Goal: Task Accomplishment & Management: Use online tool/utility

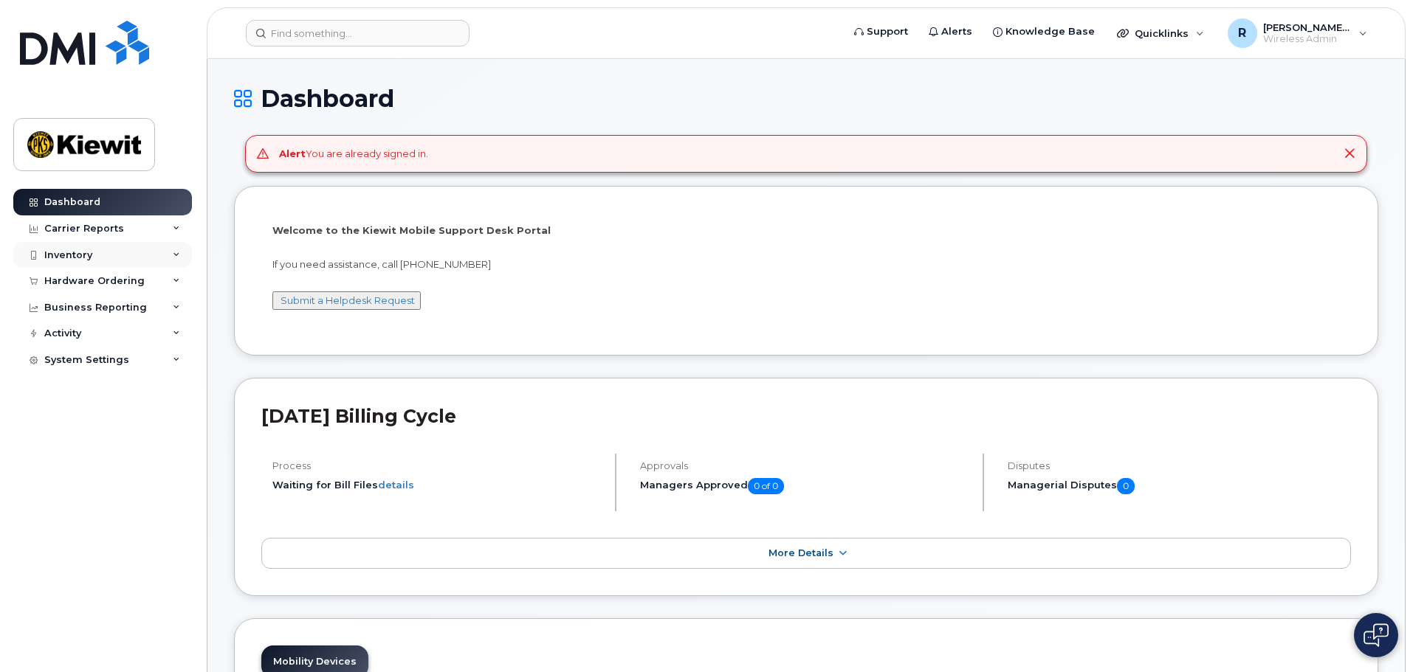
click at [91, 253] on div "Inventory" at bounding box center [68, 255] width 48 height 12
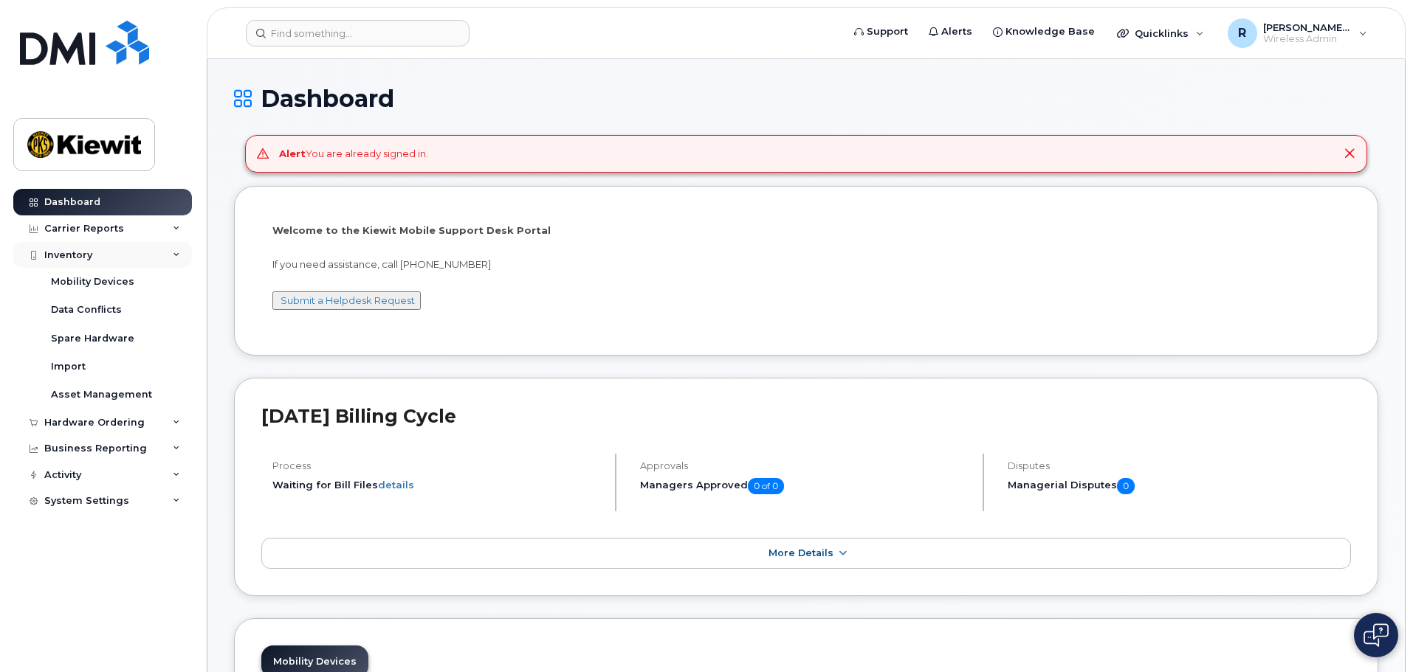
click at [91, 253] on div "Inventory" at bounding box center [68, 255] width 48 height 12
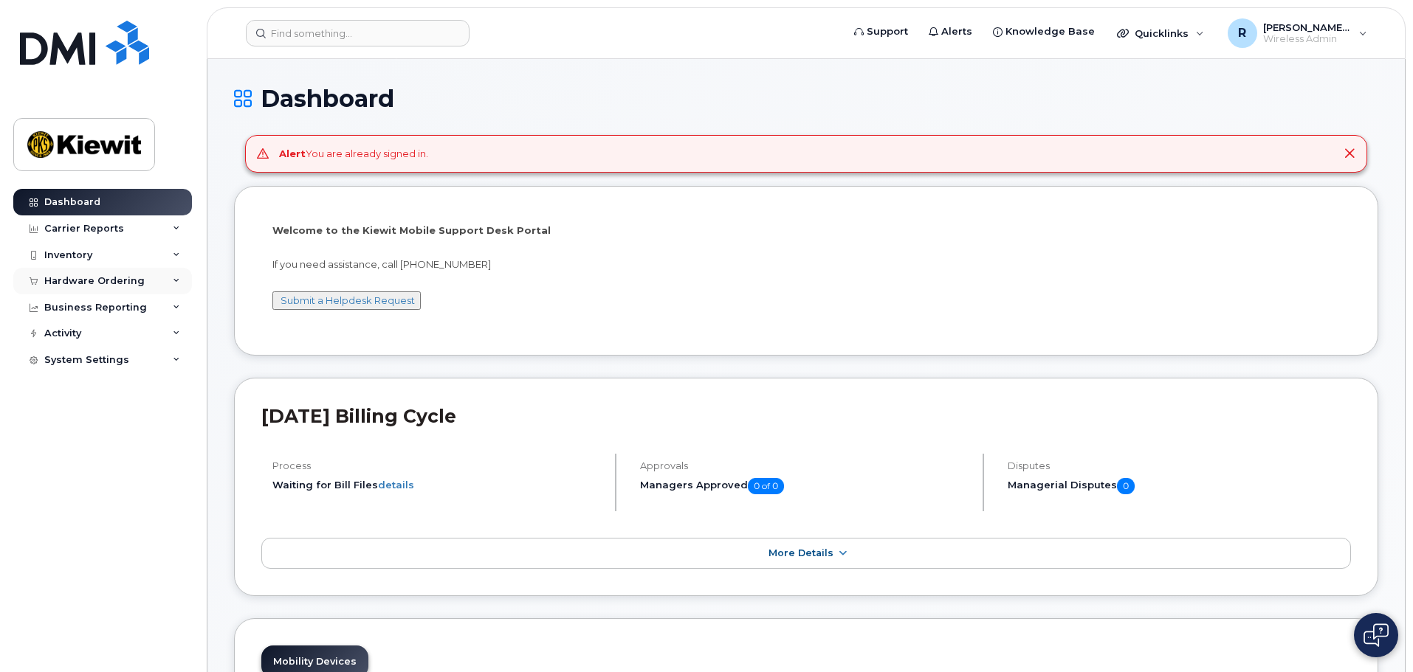
click at [91, 286] on div "Hardware Ordering" at bounding box center [94, 281] width 100 height 12
click at [83, 331] on div "Orders" at bounding box center [69, 336] width 36 height 13
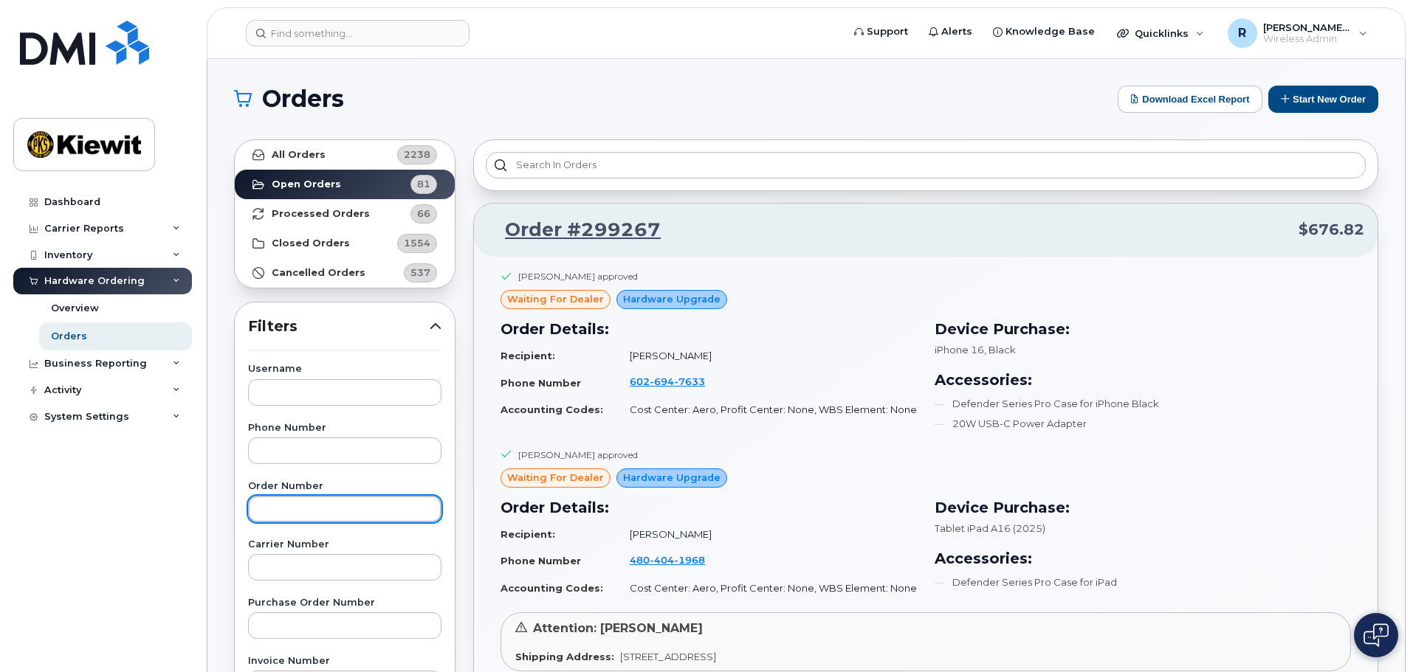
click at [329, 512] on input "text" at bounding box center [344, 509] width 193 height 27
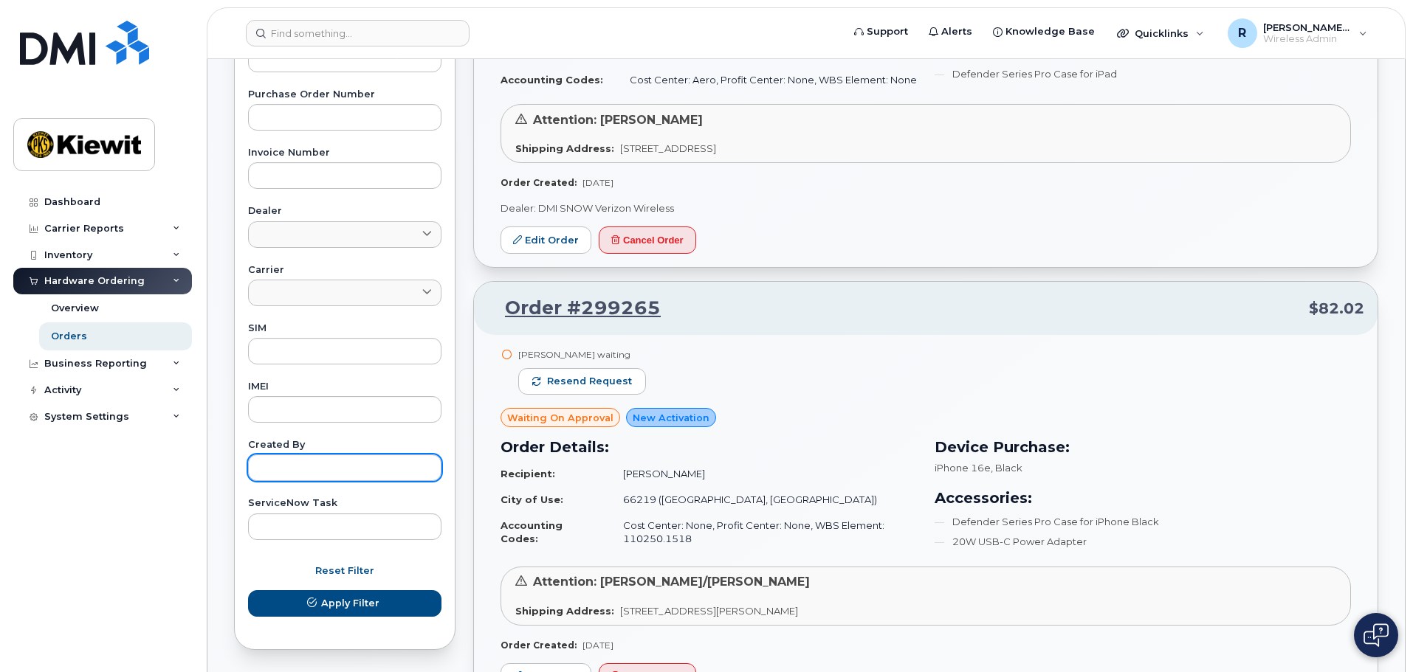
scroll to position [517, 0]
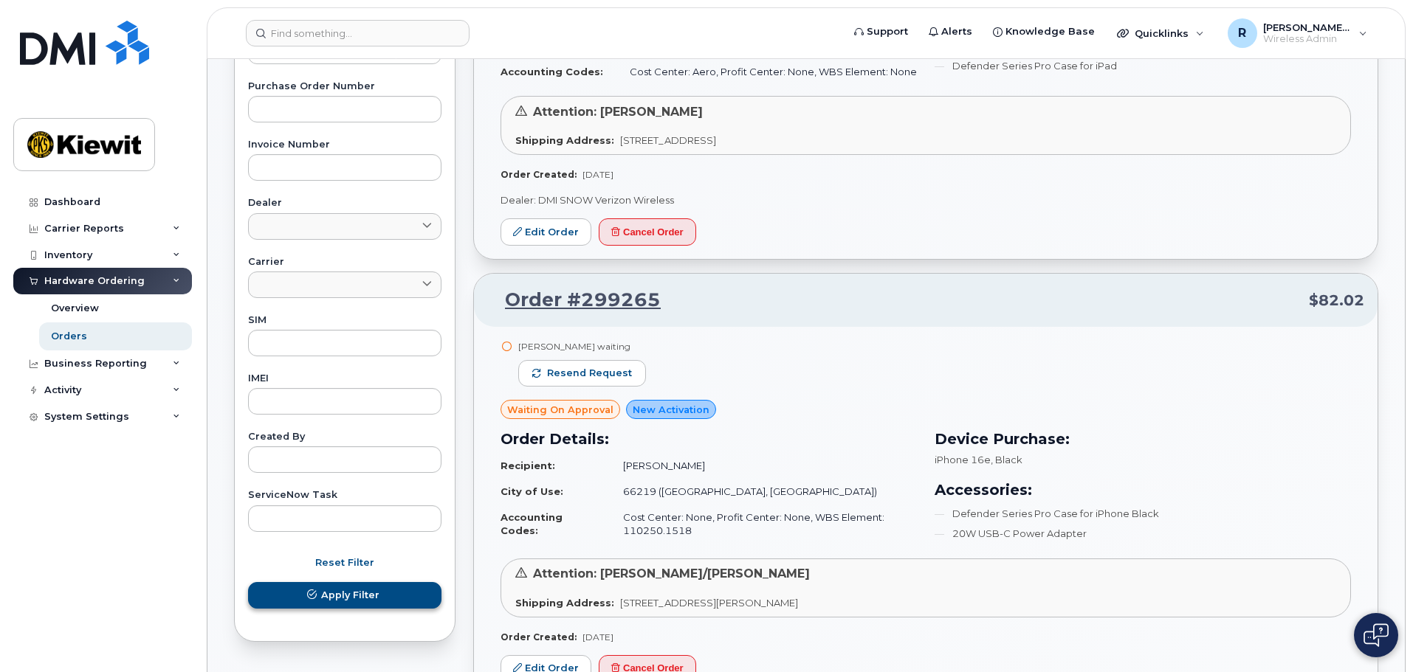
type input "299265"
click at [326, 602] on span "Apply Filter" at bounding box center [350, 595] width 58 height 14
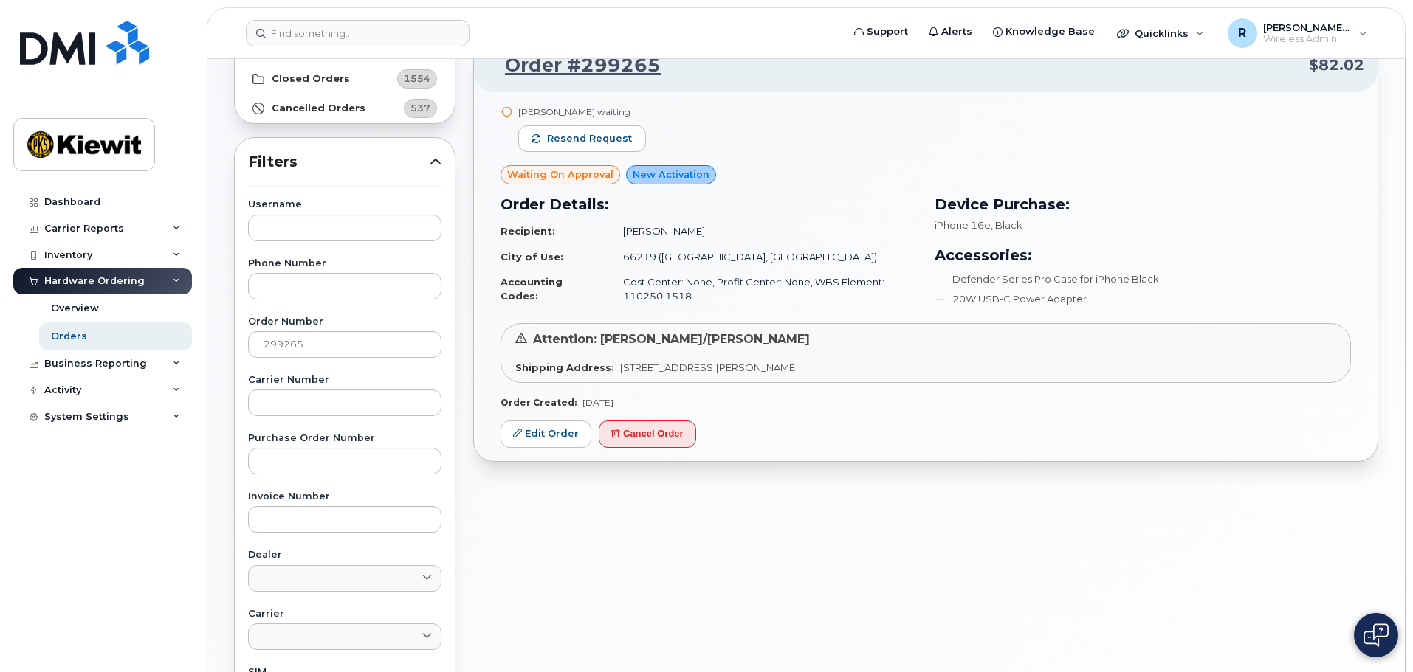
scroll to position [0, 0]
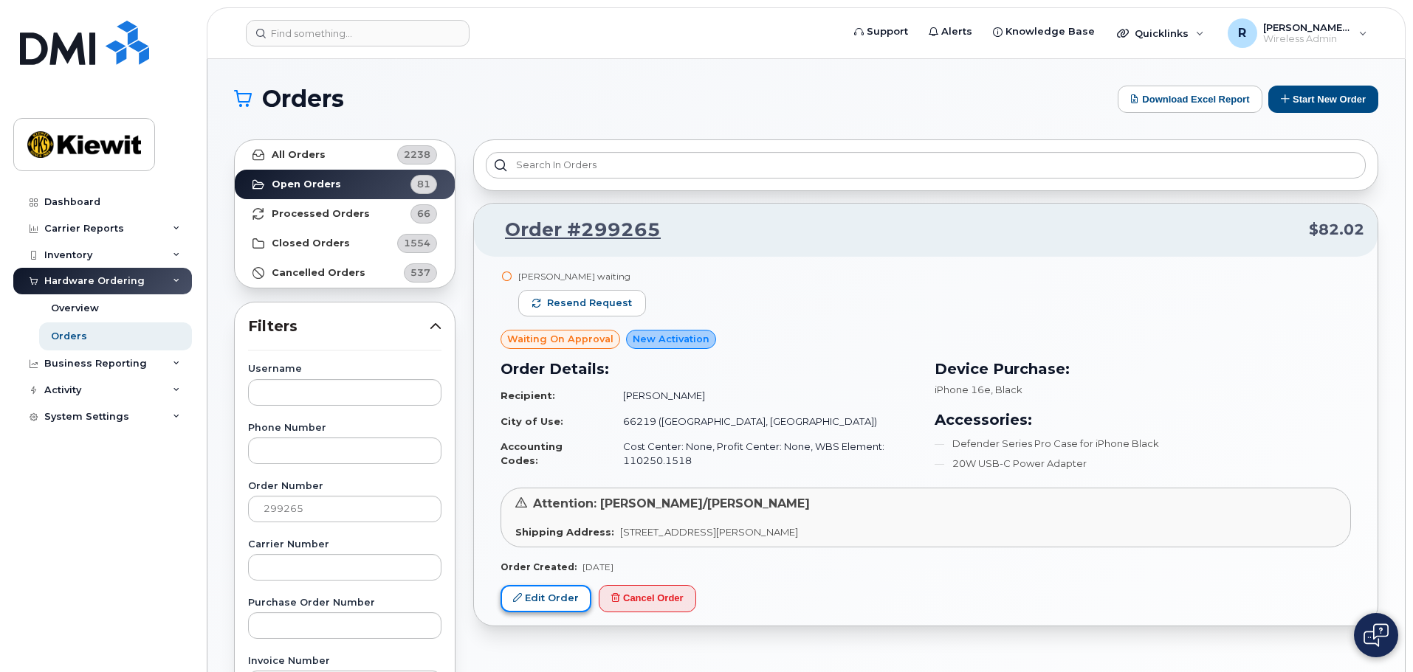
click at [551, 594] on link "Edit Order" at bounding box center [545, 598] width 91 height 27
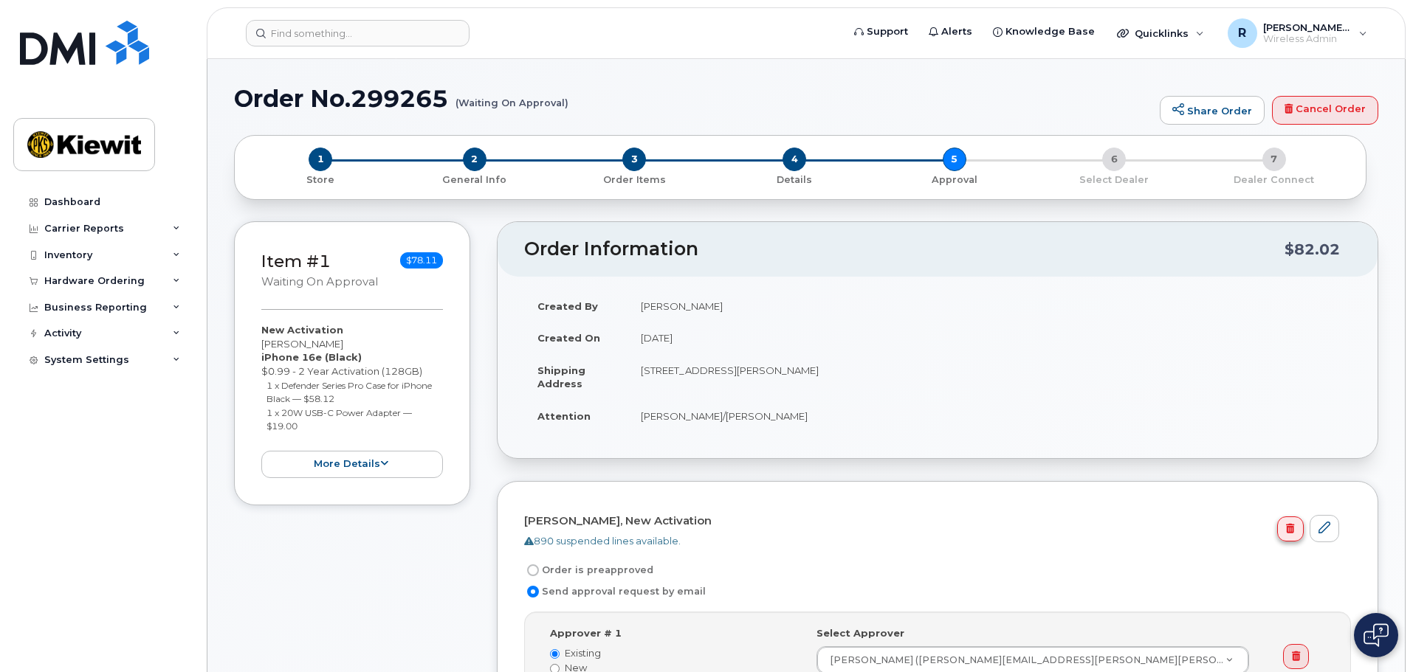
scroll to position [74, 0]
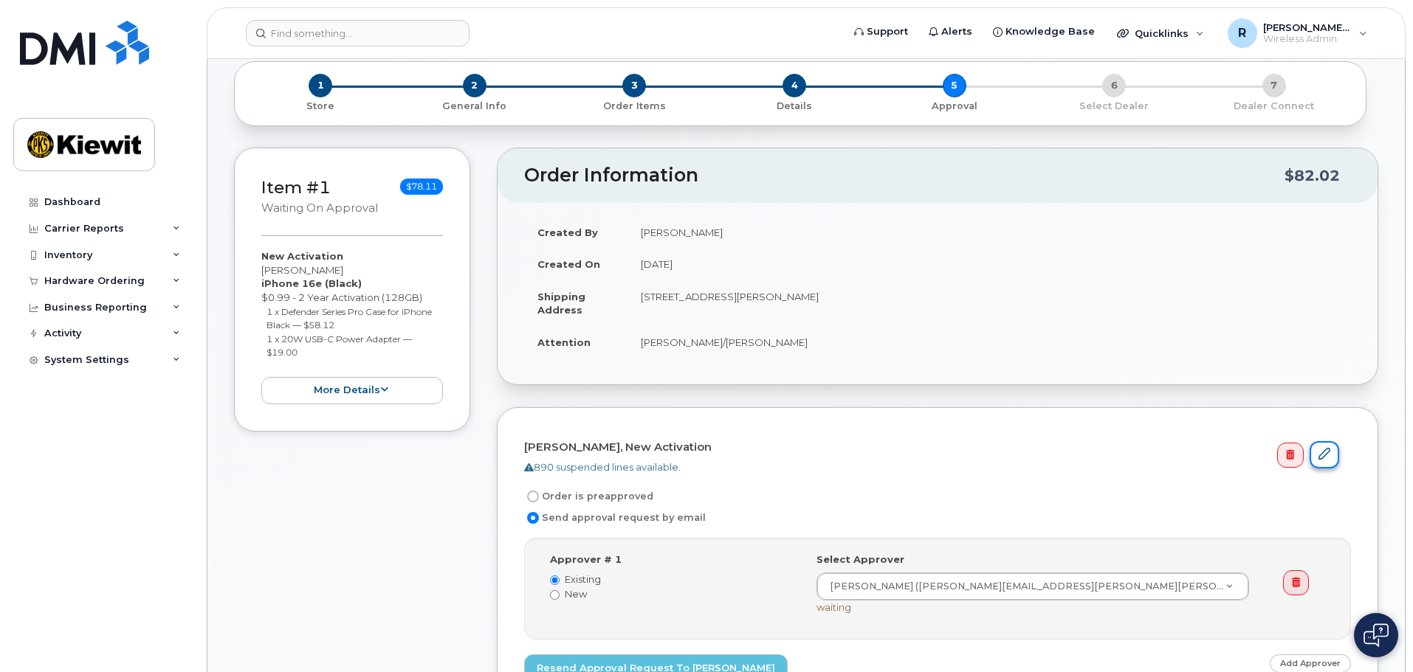
click at [1331, 454] on link at bounding box center [1324, 454] width 30 height 27
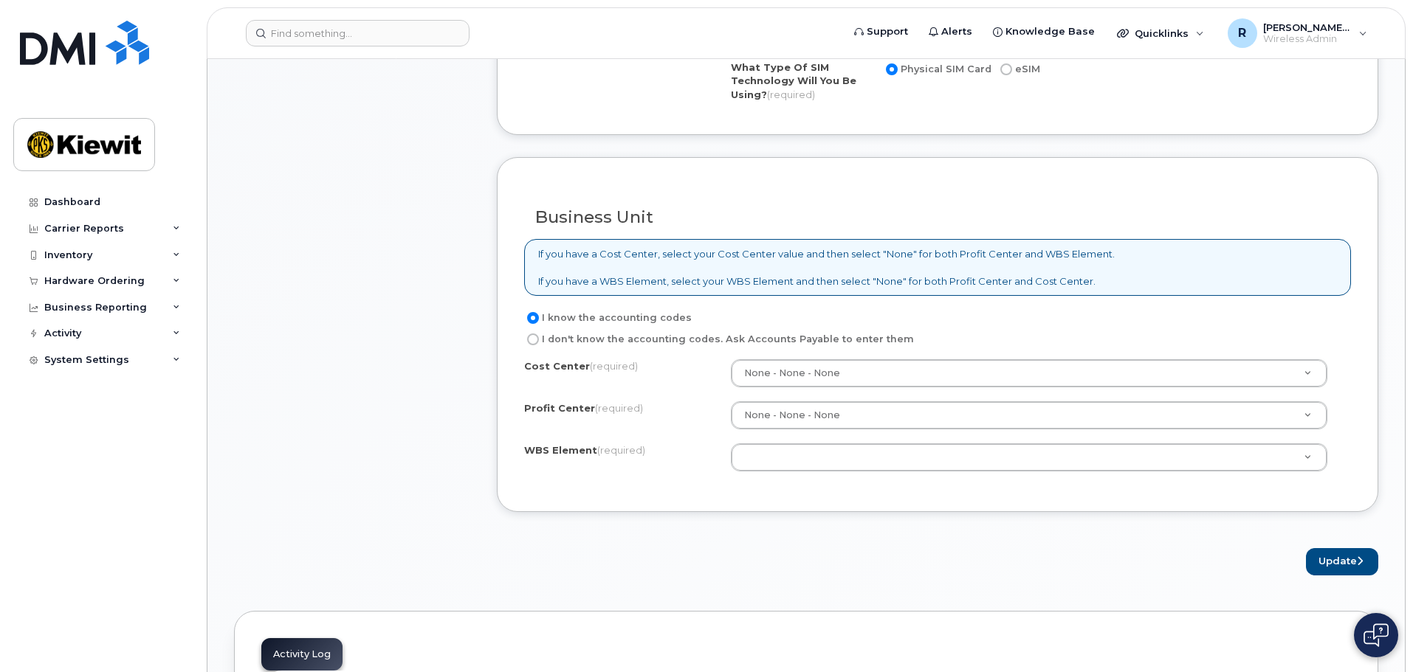
scroll to position [1033, 0]
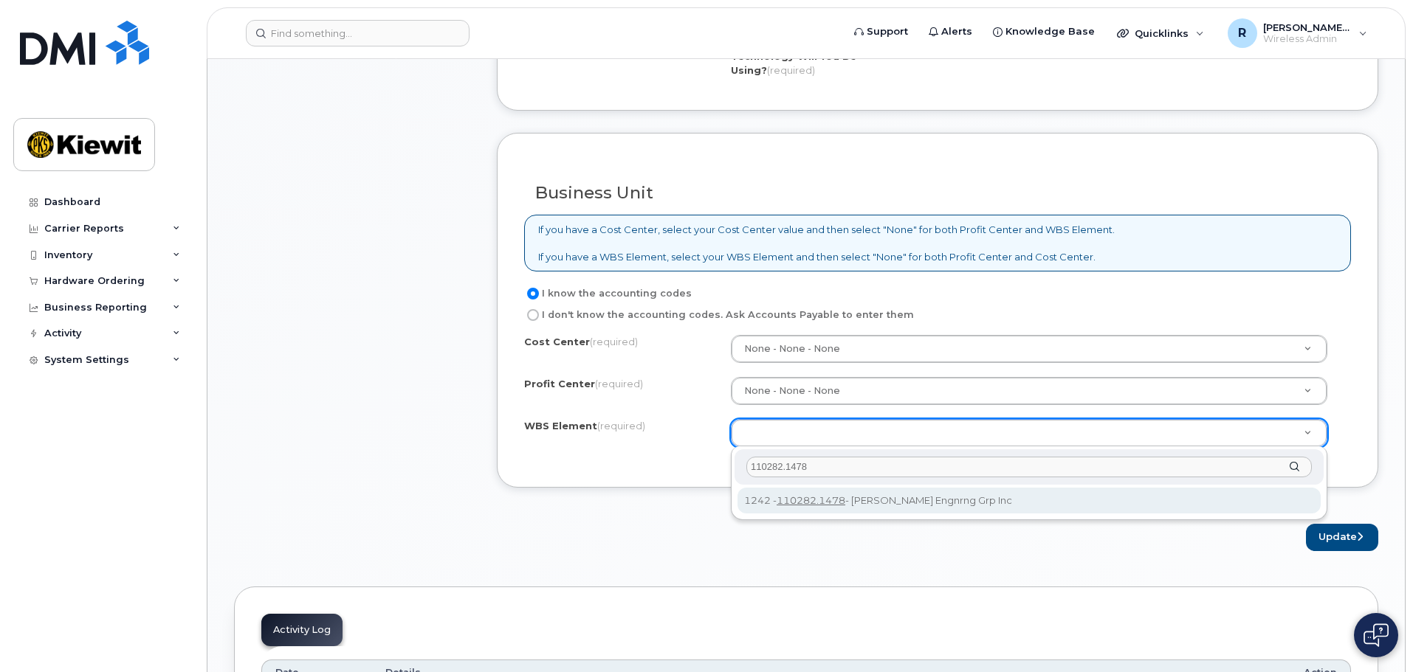
type input "110282.1478"
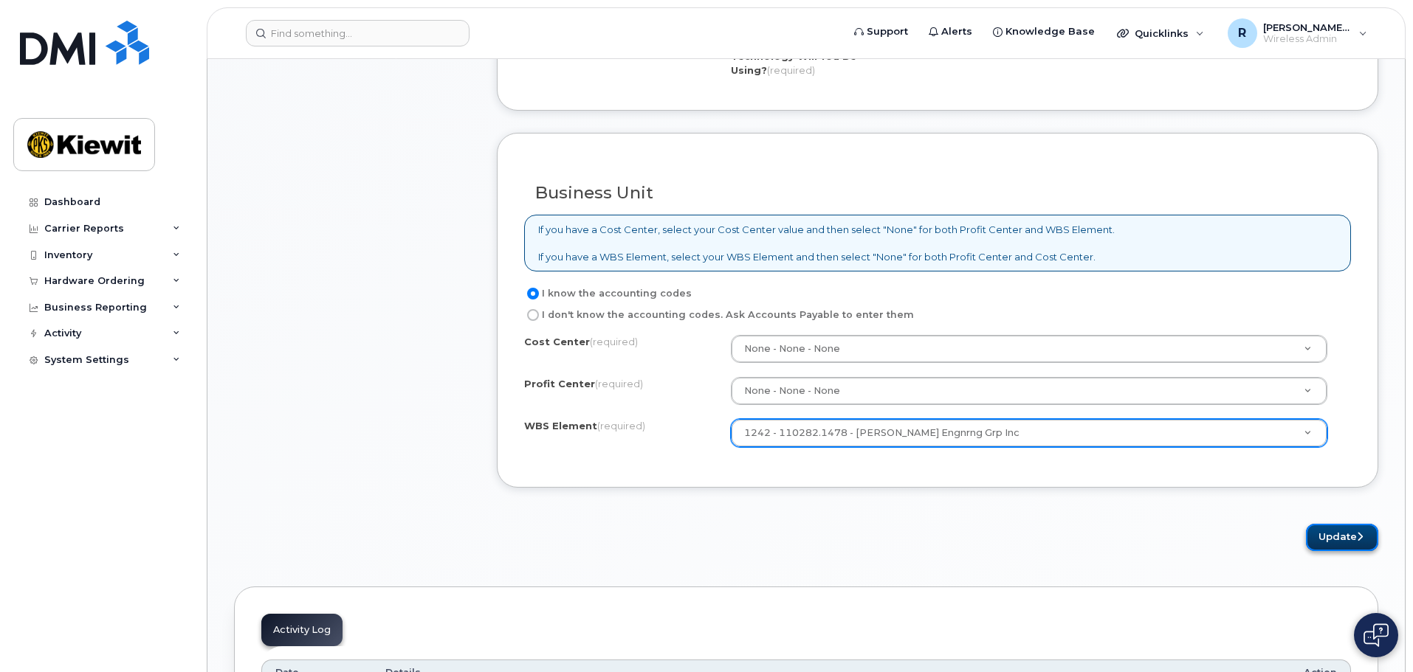
click at [1350, 540] on button "Update" at bounding box center [1342, 537] width 72 height 27
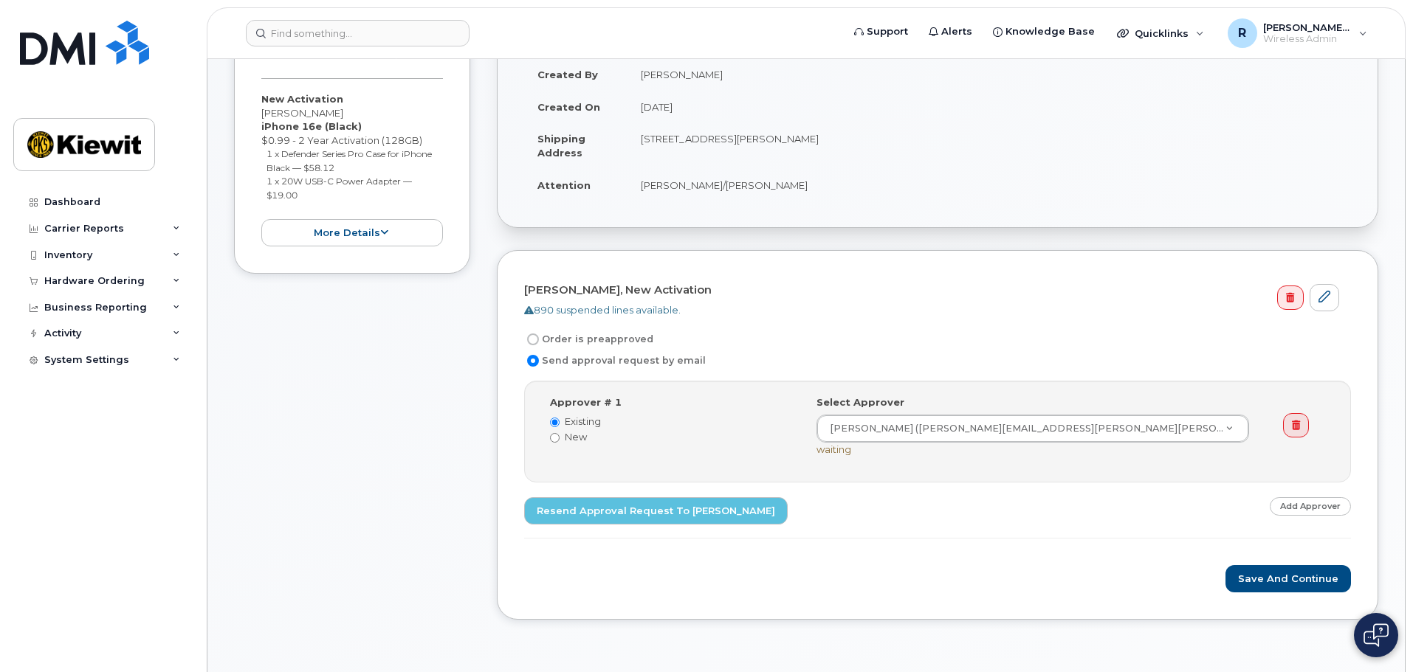
scroll to position [295, 0]
click at [613, 514] on link "Resend Approval Request to Rachel Van Fleet" at bounding box center [656, 510] width 264 height 27
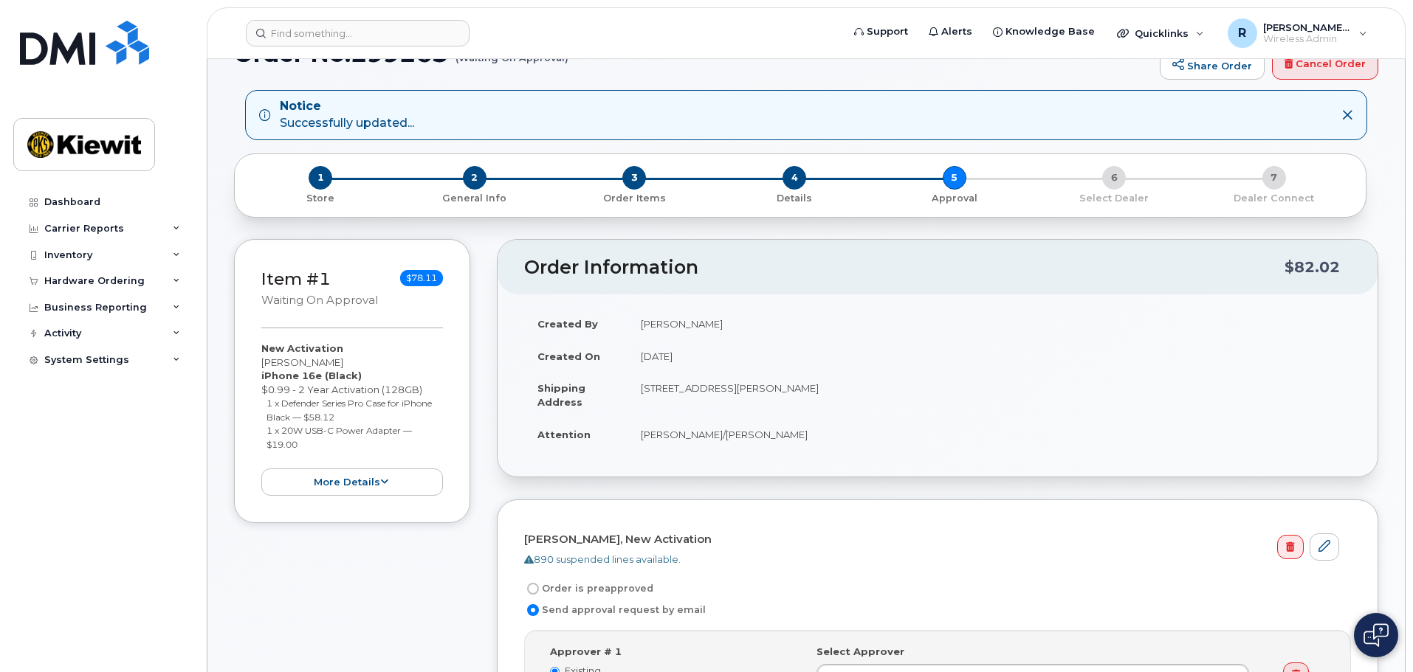
scroll to position [0, 0]
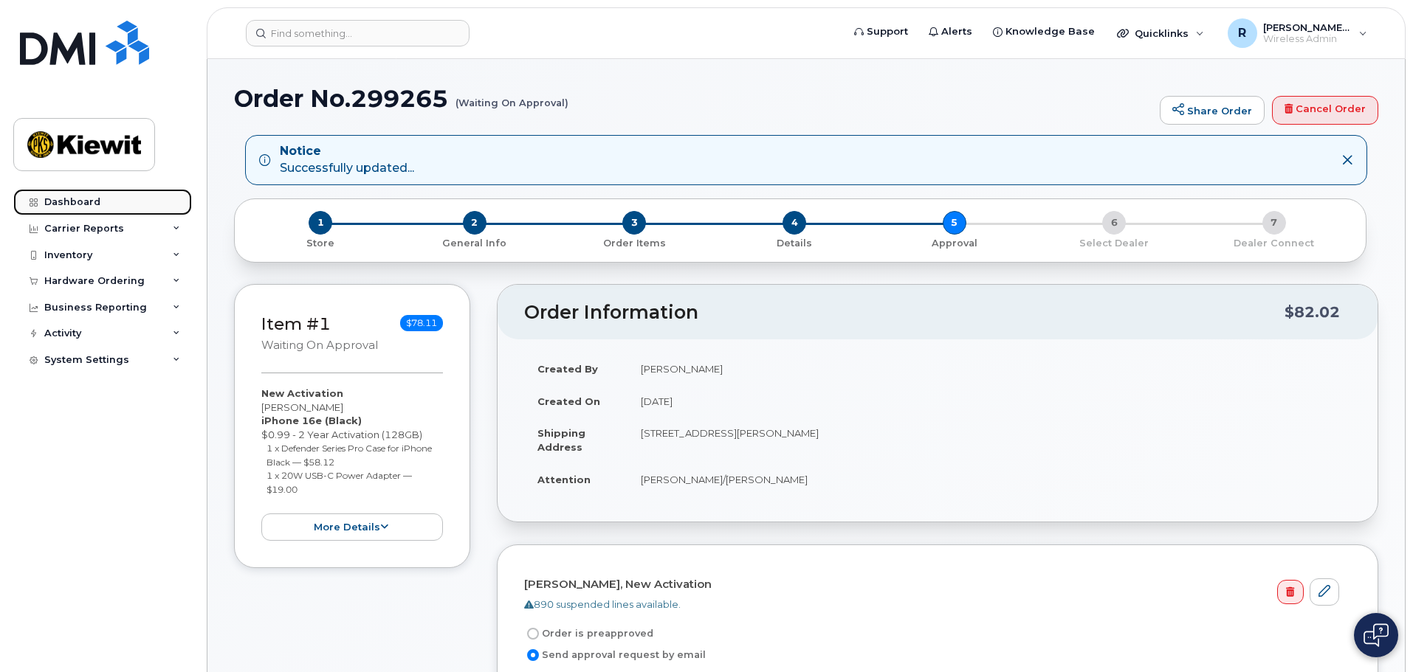
click at [69, 196] on link "Dashboard" at bounding box center [102, 202] width 179 height 27
